Goal: Transaction & Acquisition: Purchase product/service

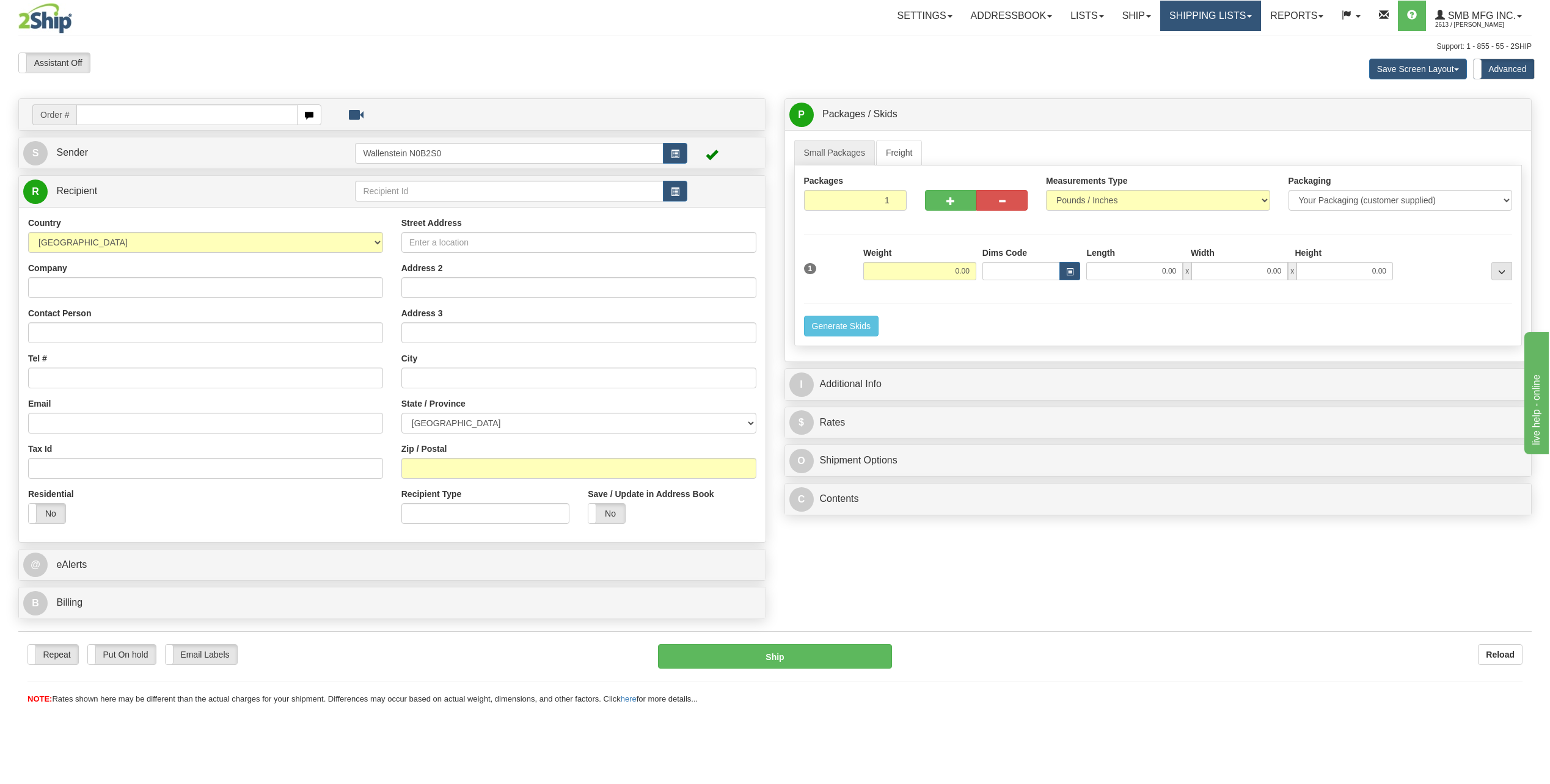
drag, startPoint x: 1167, startPoint y: 12, endPoint x: 1179, endPoint y: 21, distance: 15.0
click at [1168, 12] on link "Shipping lists" at bounding box center [1211, 16] width 101 height 31
click at [1184, 50] on link "Search Shipment History" at bounding box center [1201, 58] width 119 height 16
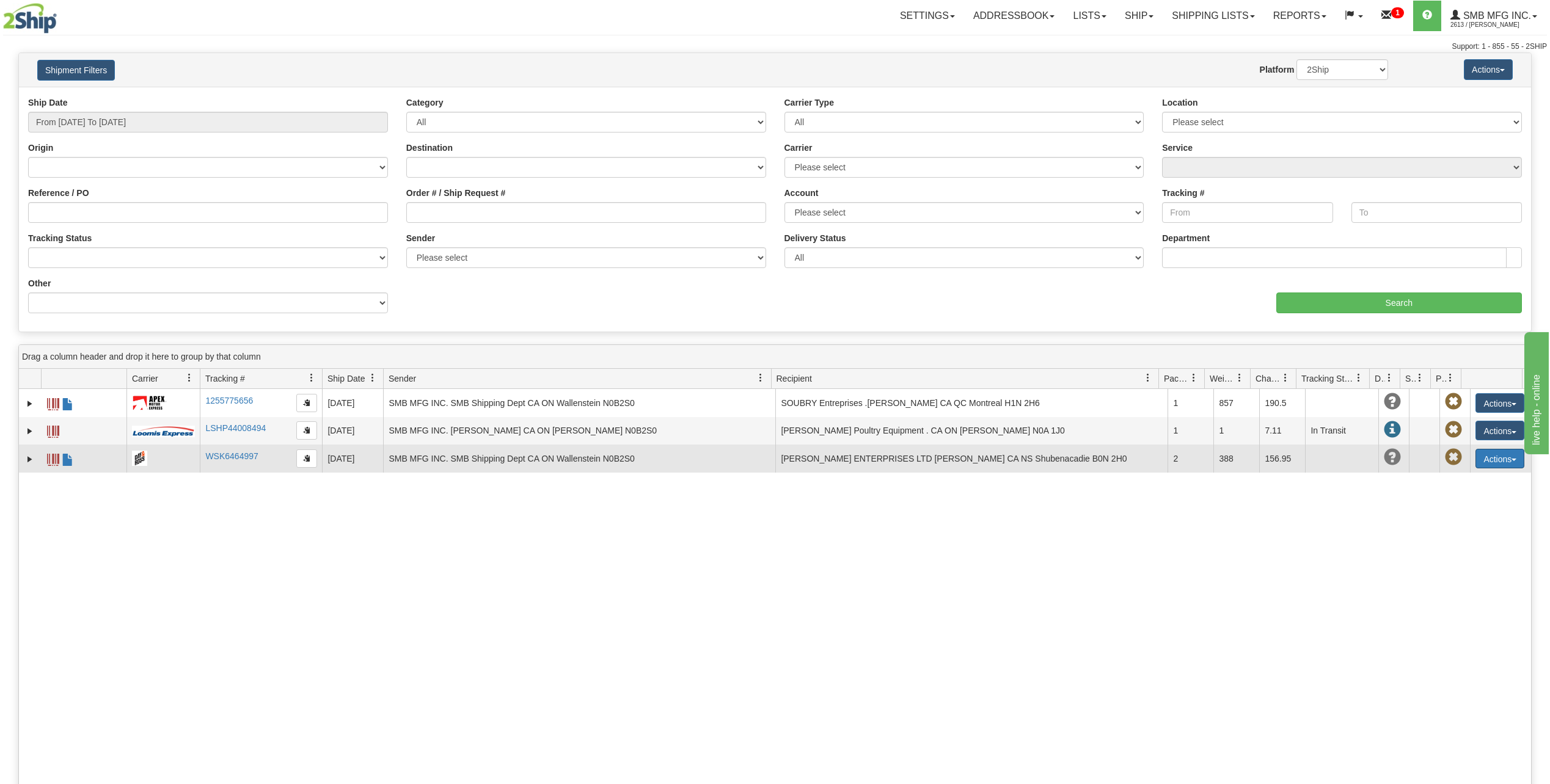
click at [1480, 458] on button "Actions" at bounding box center [1500, 459] width 49 height 20
click at [1464, 479] on link "Repeat" at bounding box center [1474, 481] width 98 height 16
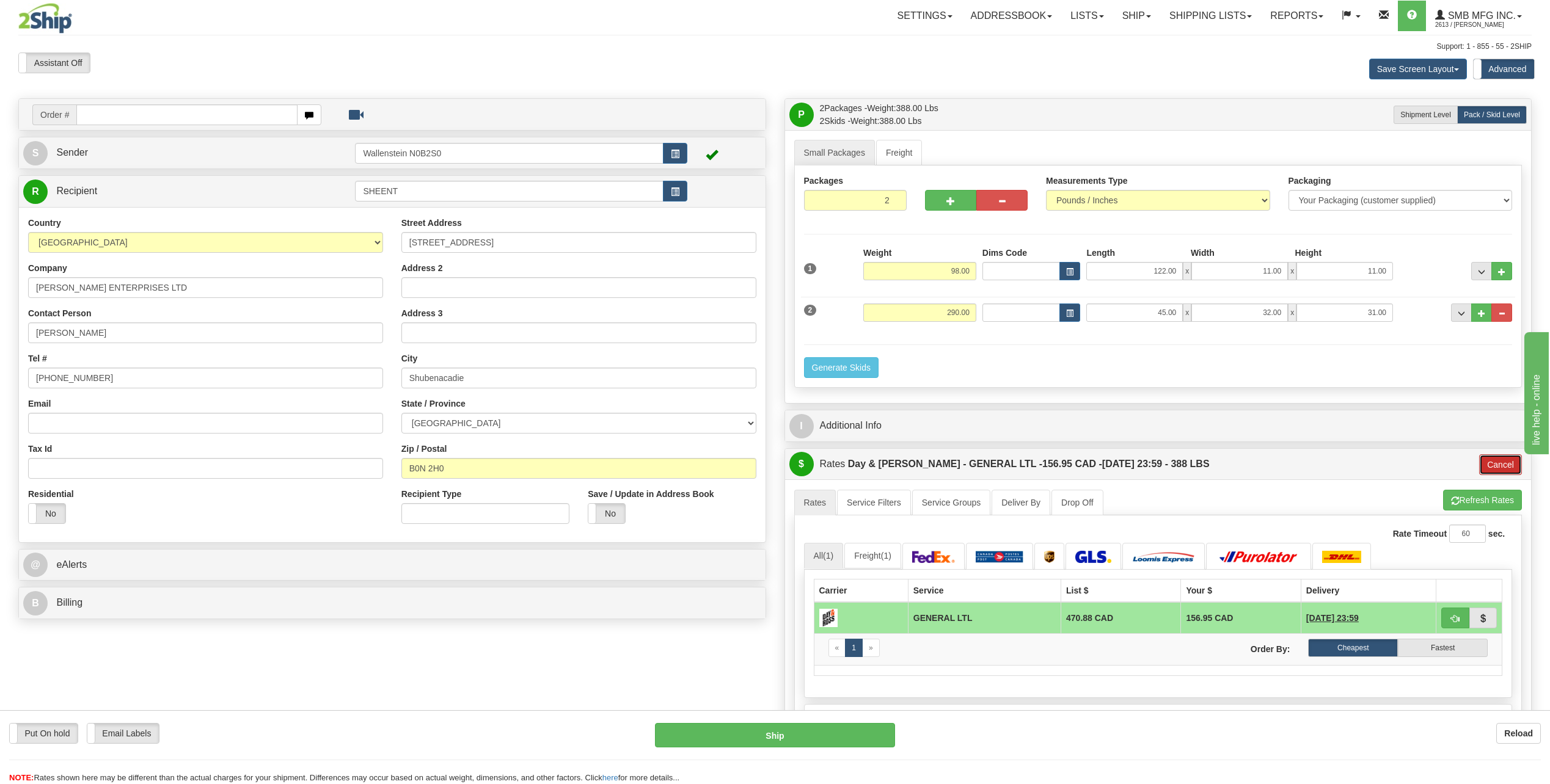
click at [1504, 460] on button "Cancel" at bounding box center [1500, 464] width 43 height 21
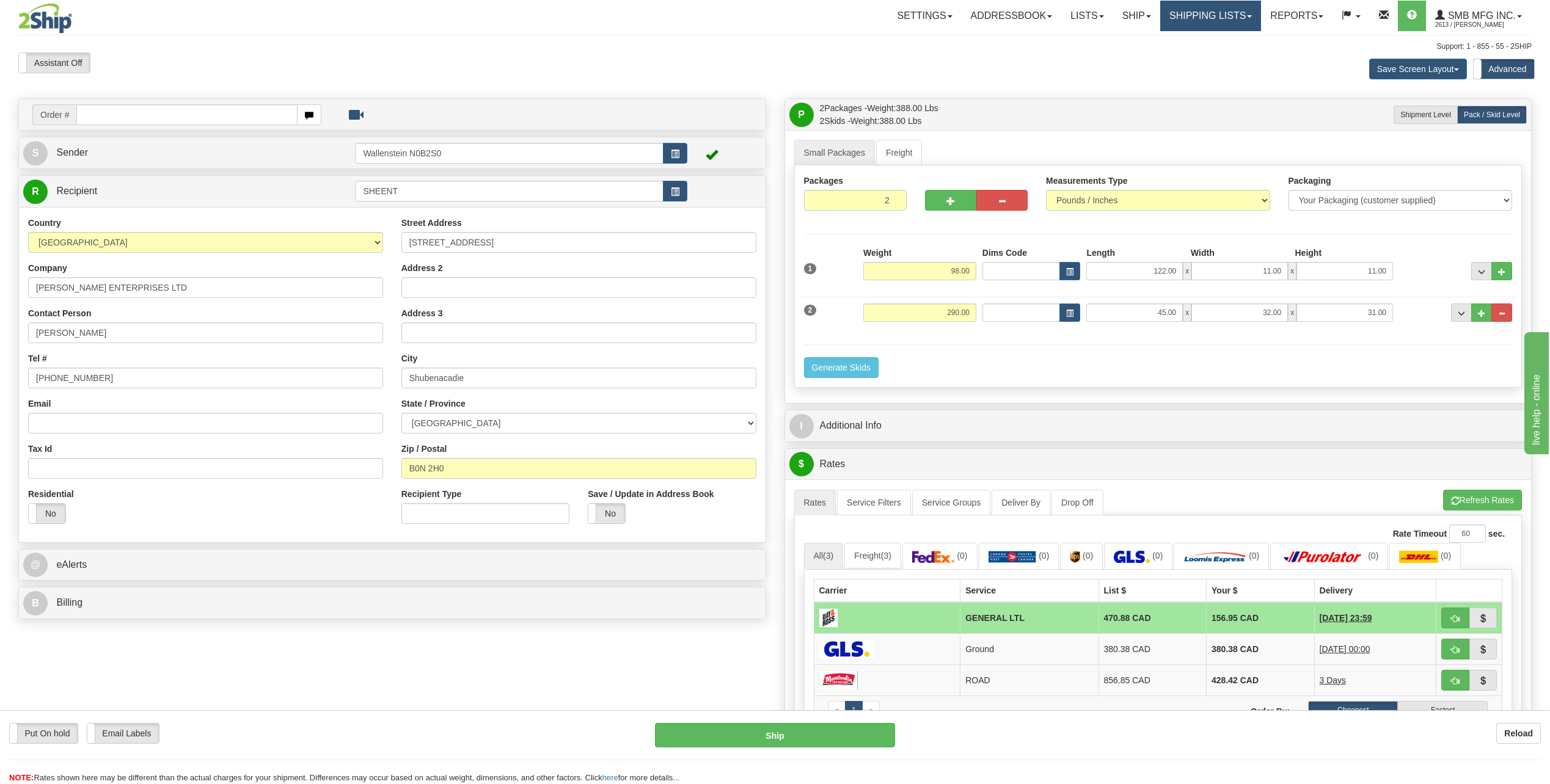
click at [1224, 18] on link "Shipping lists" at bounding box center [1211, 16] width 101 height 31
click at [1183, 56] on span "Search Shipment History" at bounding box center [1201, 58] width 95 height 10
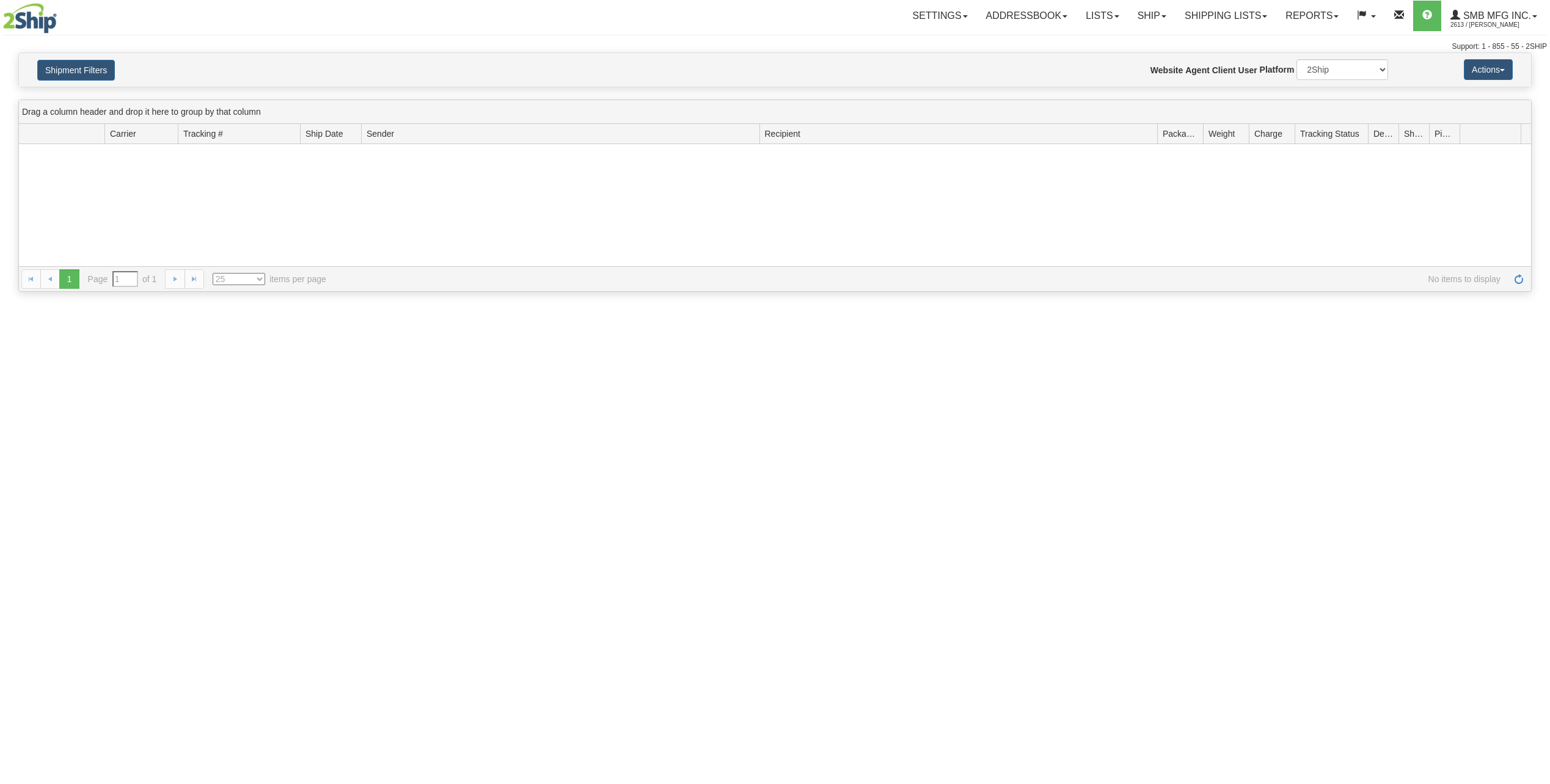
type input "From [DATE] To [DATE]"
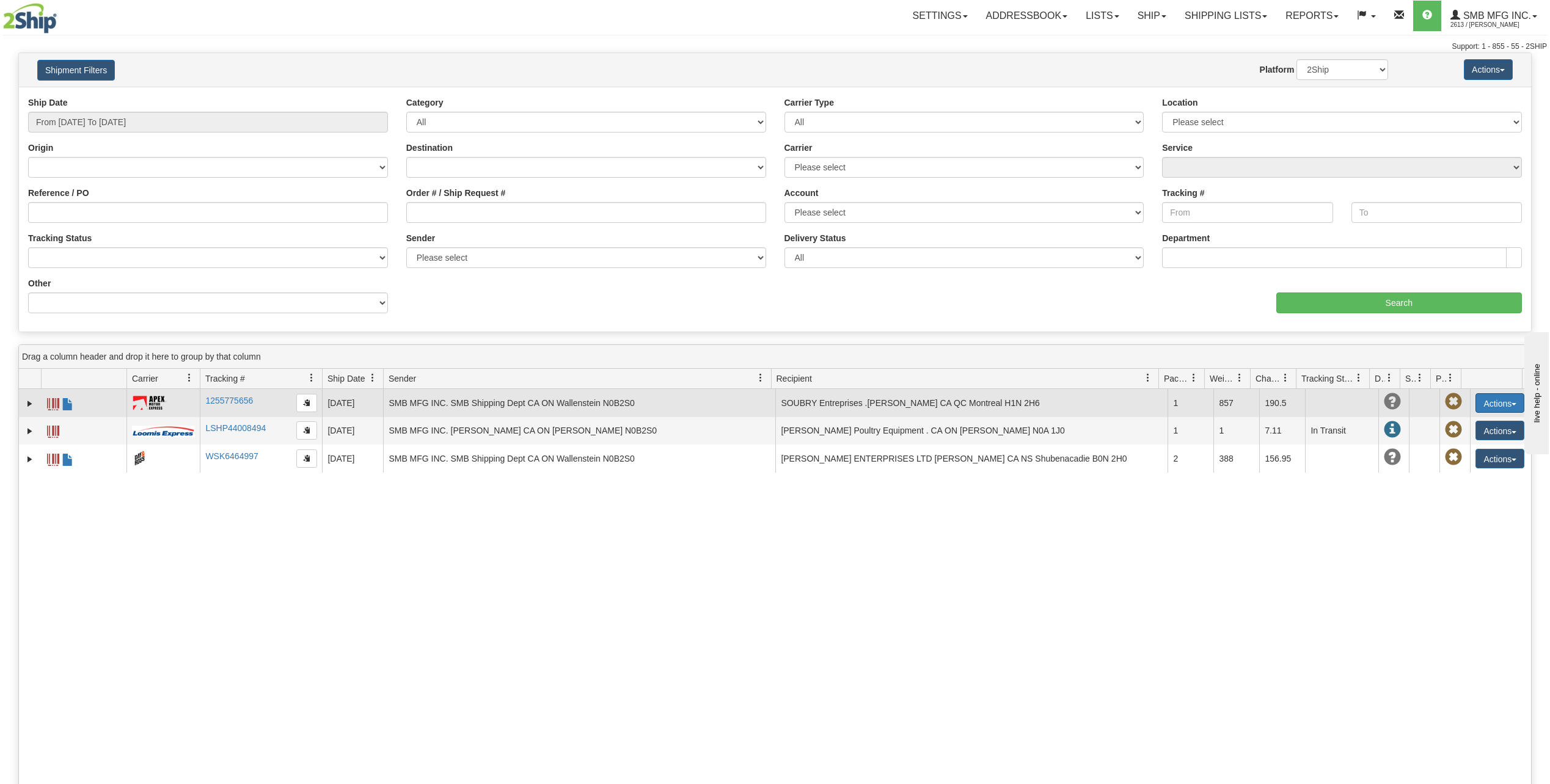
click at [1486, 406] on button "Actions" at bounding box center [1500, 403] width 49 height 20
click at [1457, 426] on link "Repeat" at bounding box center [1474, 426] width 98 height 16
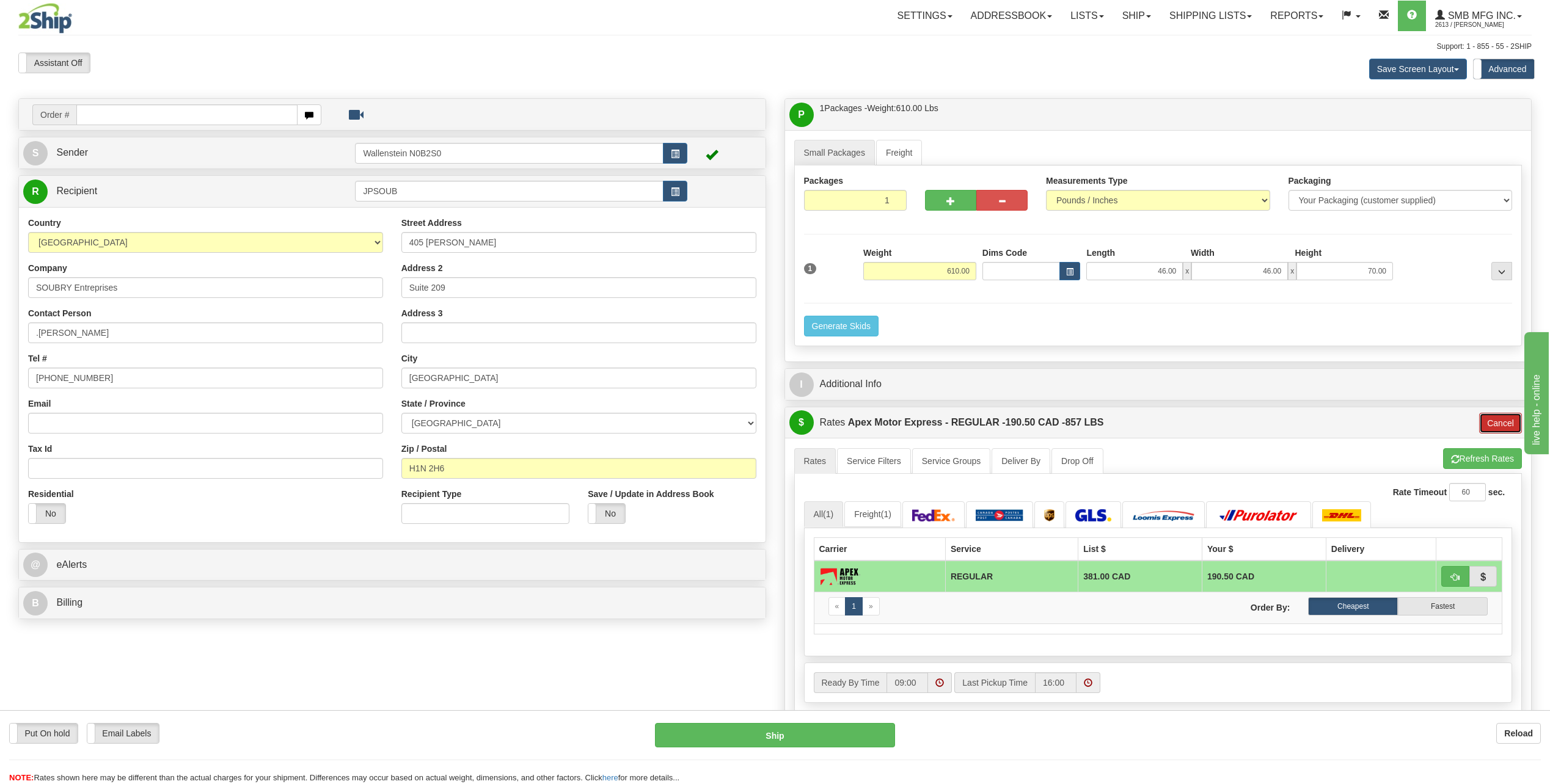
click at [1483, 422] on button "Cancel" at bounding box center [1500, 423] width 43 height 21
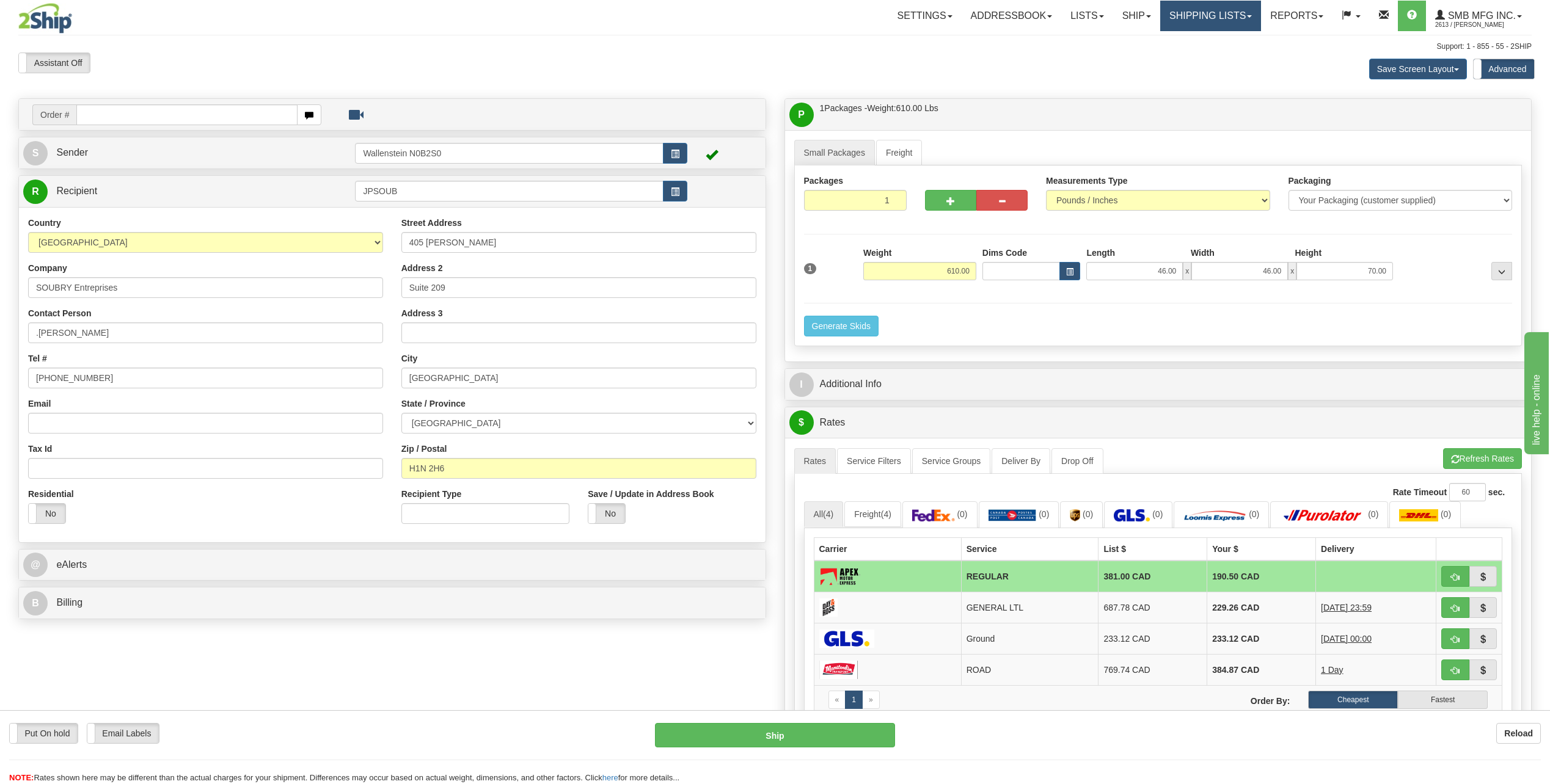
click at [1175, 18] on link "Shipping lists" at bounding box center [1211, 16] width 101 height 31
click at [1165, 35] on link "Current Shipments" at bounding box center [1201, 43] width 119 height 16
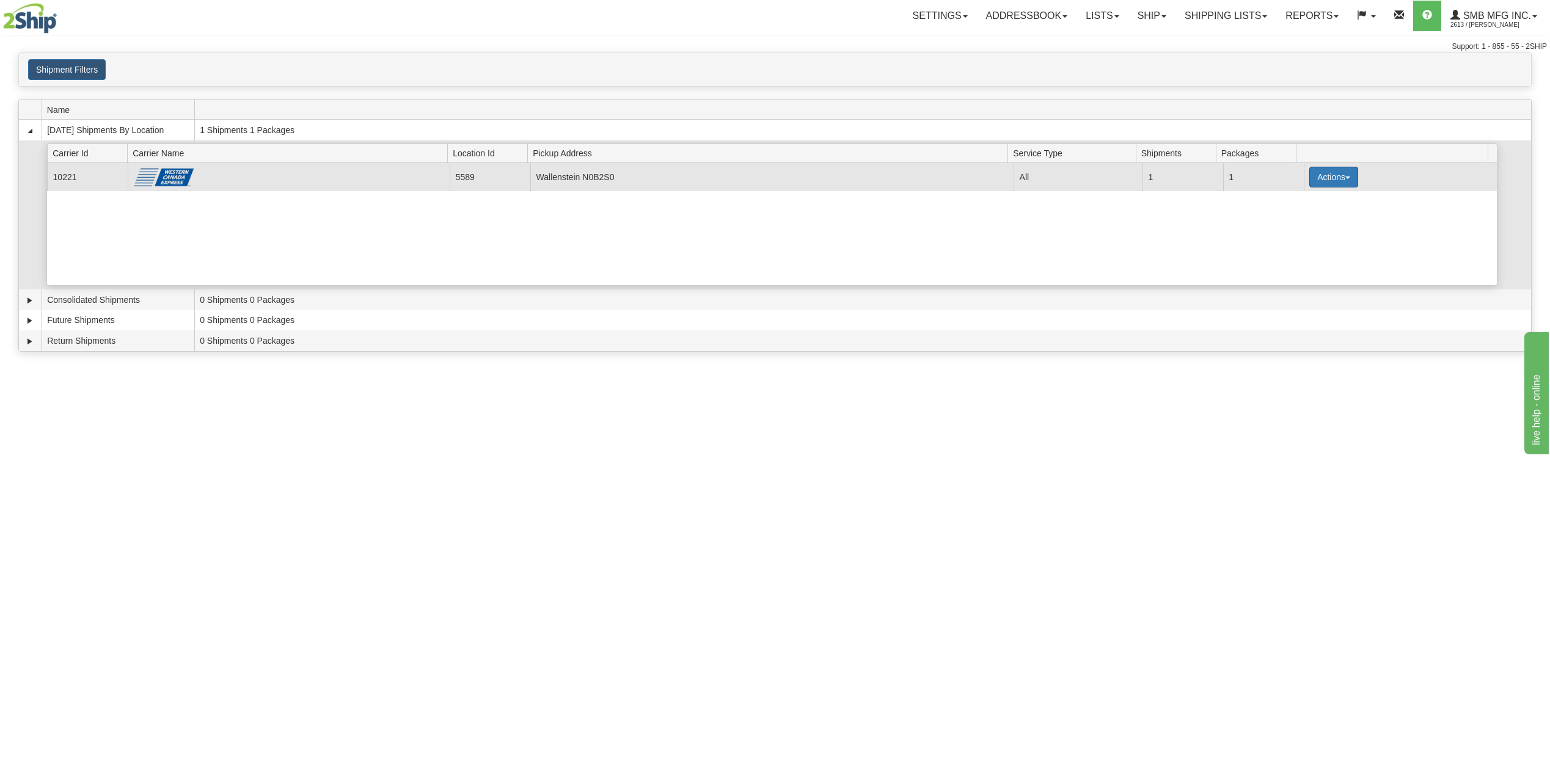
click at [1323, 183] on button "Actions" at bounding box center [1333, 177] width 49 height 21
click at [1304, 198] on span "Details" at bounding box center [1288, 199] width 33 height 8
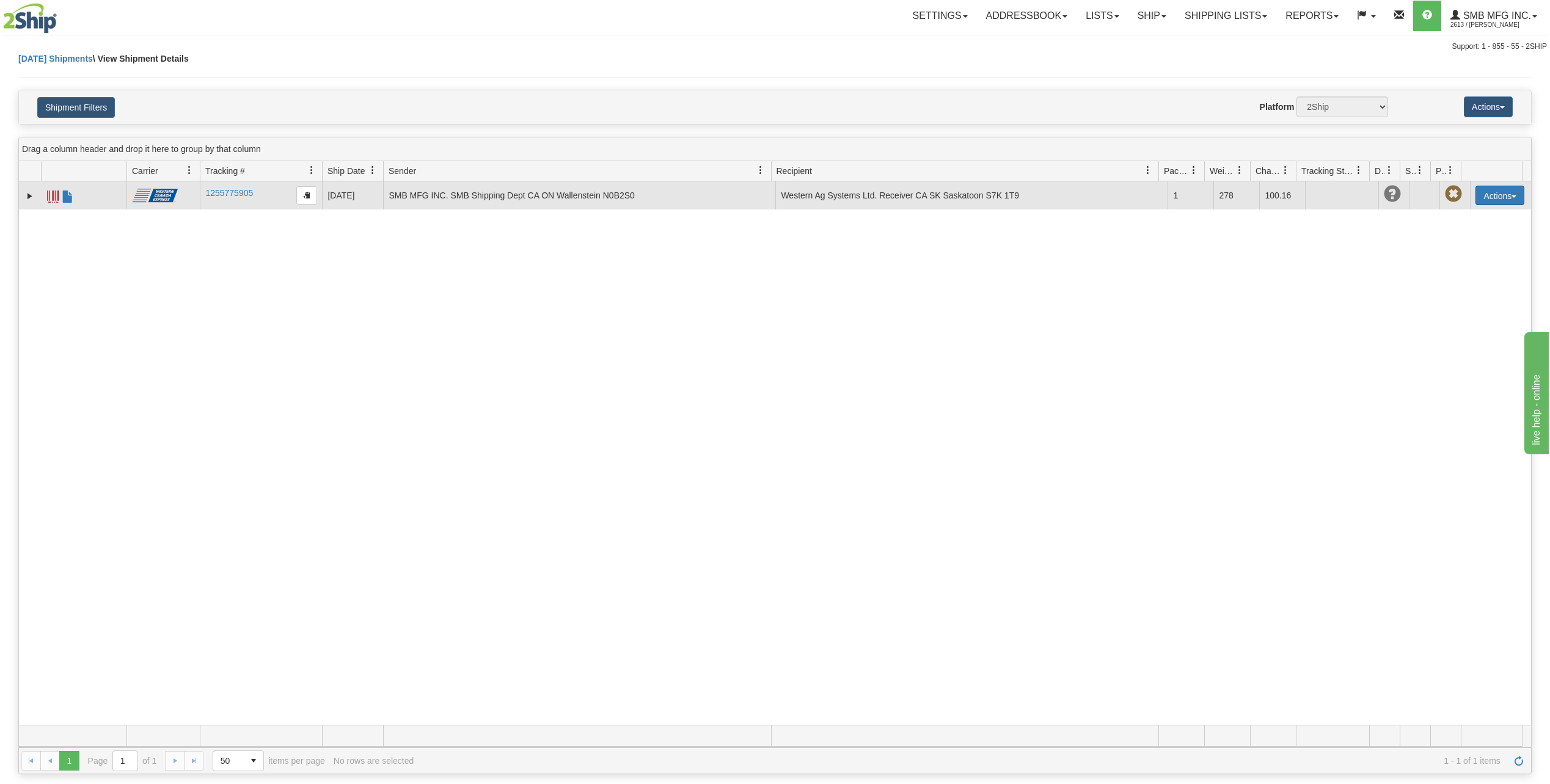
click at [1489, 194] on button "Actions" at bounding box center [1500, 195] width 49 height 20
click at [1463, 232] on link "Repeat" at bounding box center [1474, 233] width 98 height 16
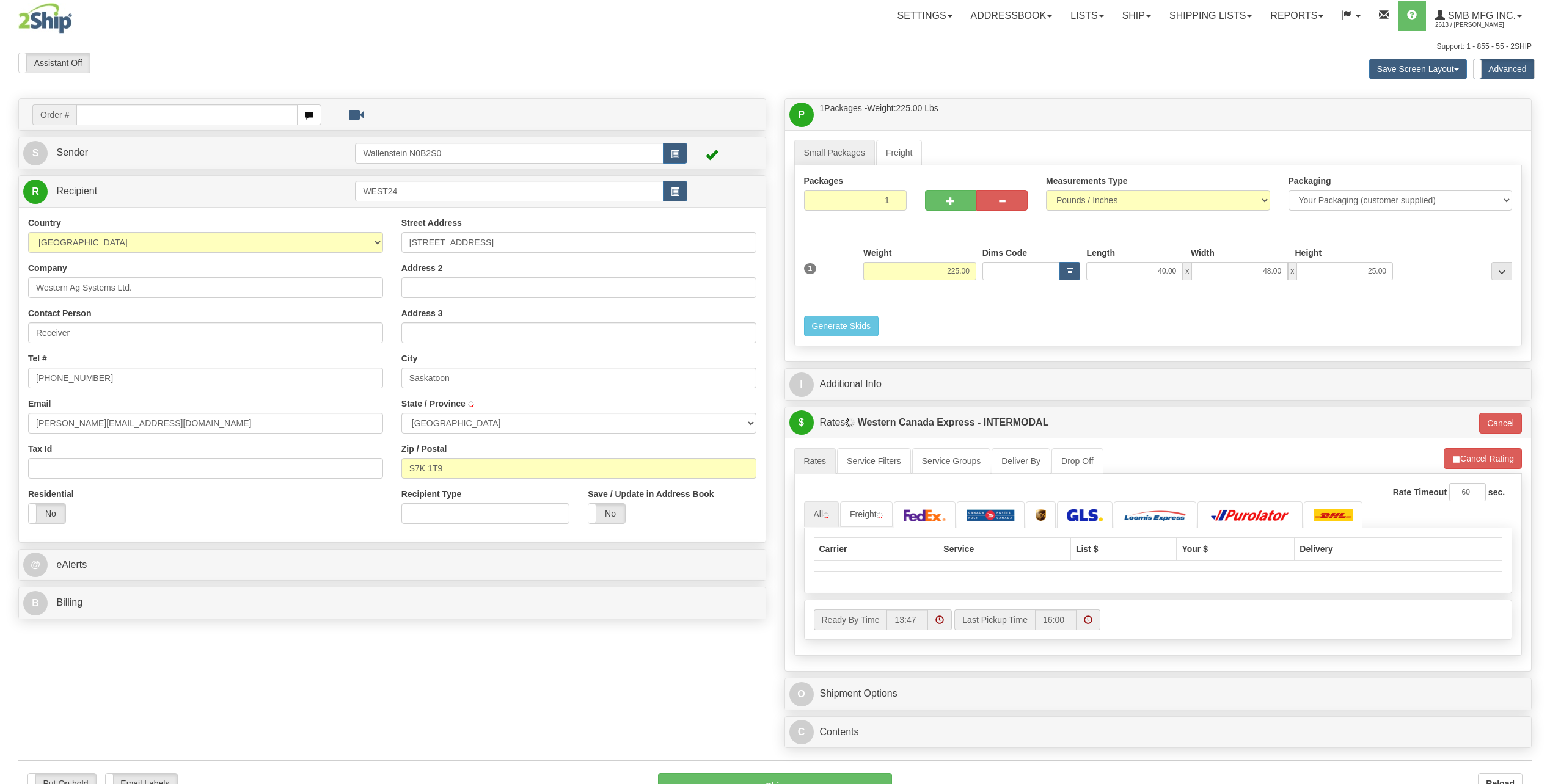
type input "SASKATOON"
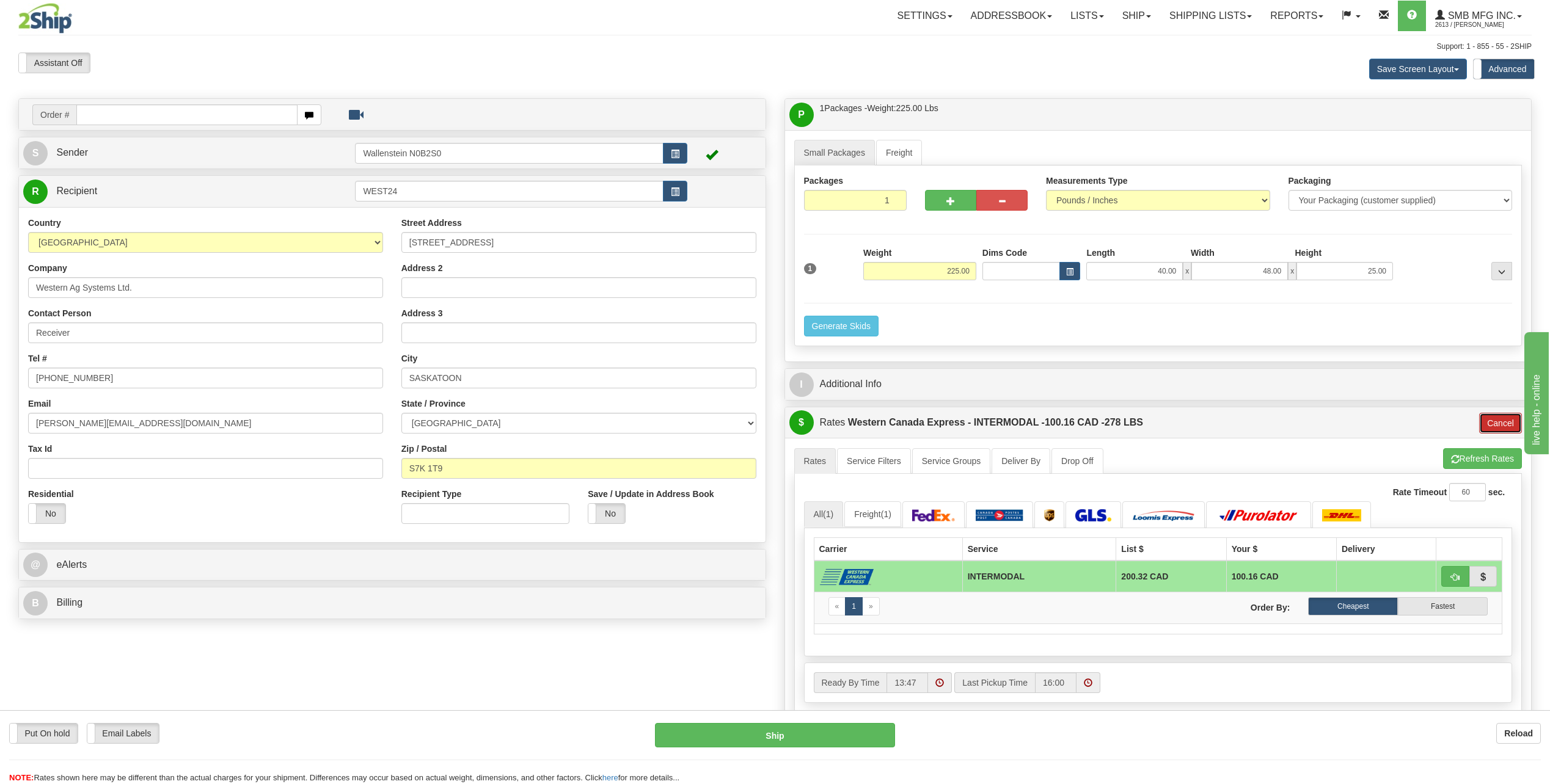
click at [1500, 423] on button "Cancel" at bounding box center [1500, 423] width 43 height 21
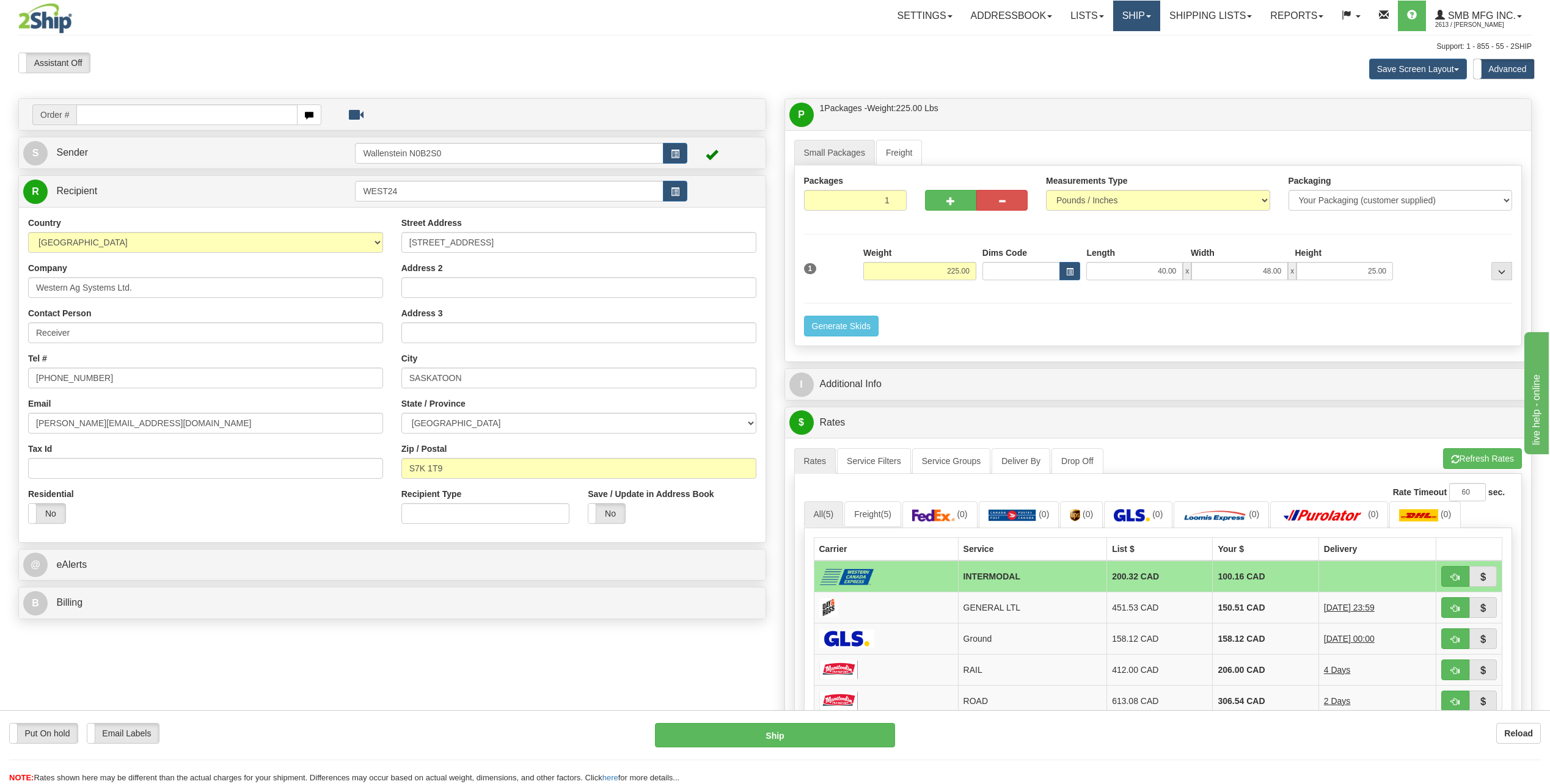
click at [1134, 22] on link "Ship" at bounding box center [1137, 16] width 47 height 31
click at [1087, 42] on span "Ship Screen" at bounding box center [1084, 43] width 47 height 10
